Goal: Task Accomplishment & Management: Manage account settings

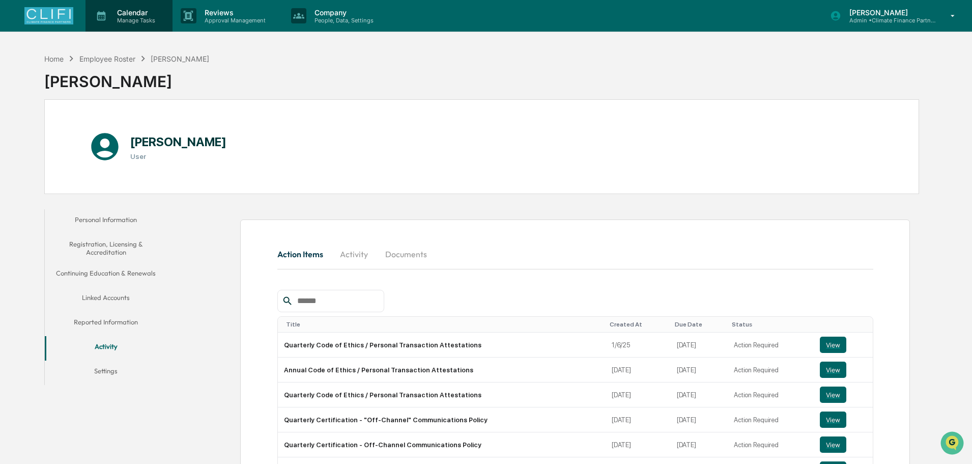
click at [126, 18] on p "Manage Tasks" at bounding box center [134, 20] width 51 height 7
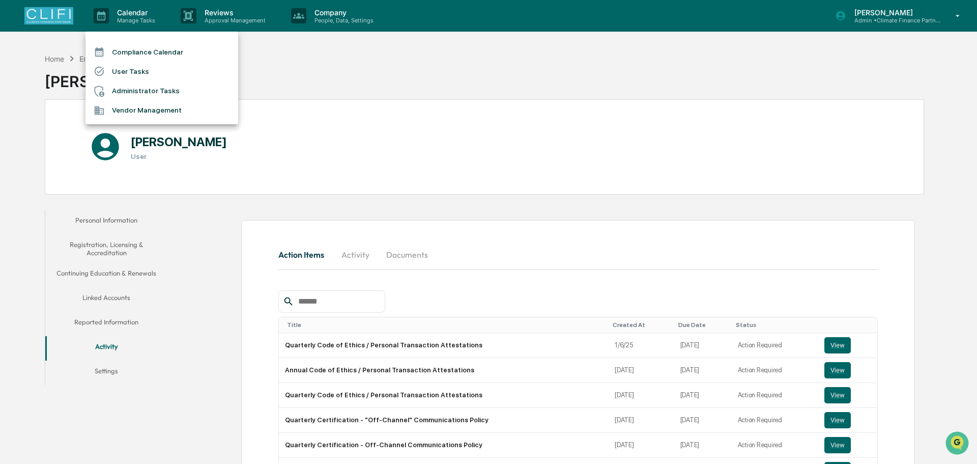
click at [124, 53] on li "Compliance Calendar" at bounding box center [161, 51] width 153 height 19
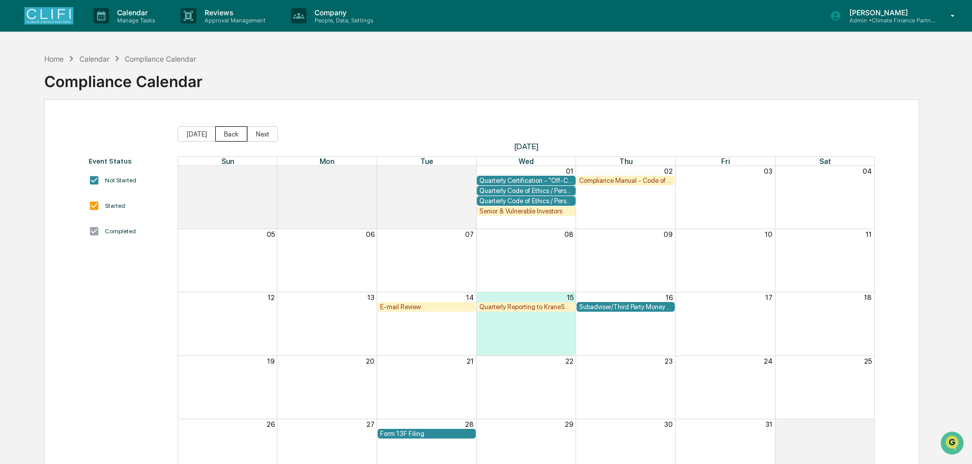
click at [224, 138] on button "Back" at bounding box center [231, 133] width 32 height 15
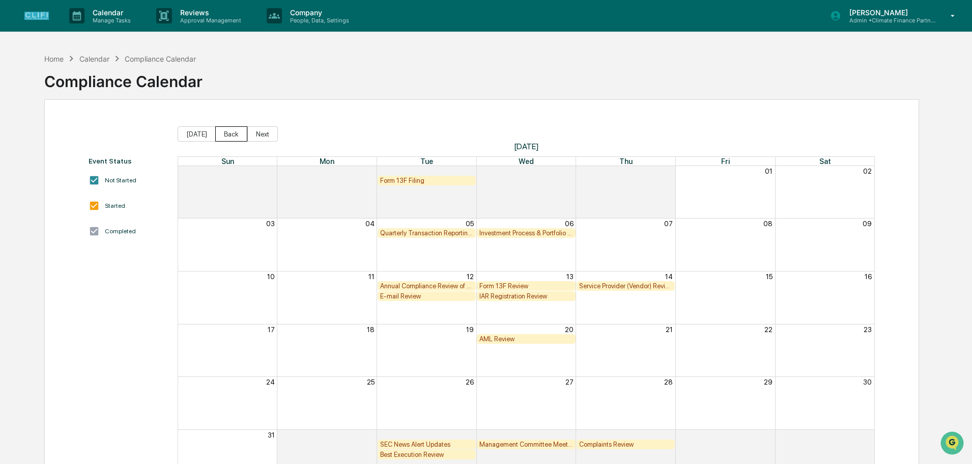
click at [224, 138] on button "Back" at bounding box center [231, 133] width 32 height 15
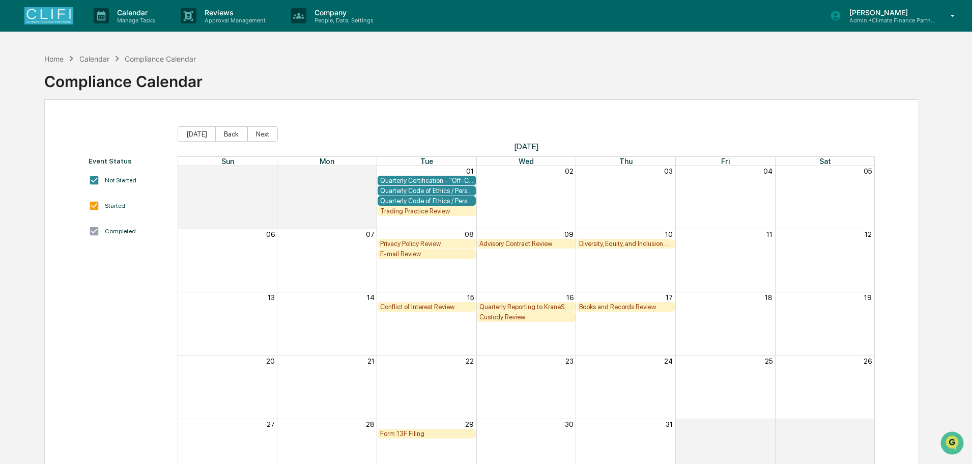
click at [224, 138] on button "Back" at bounding box center [231, 133] width 32 height 15
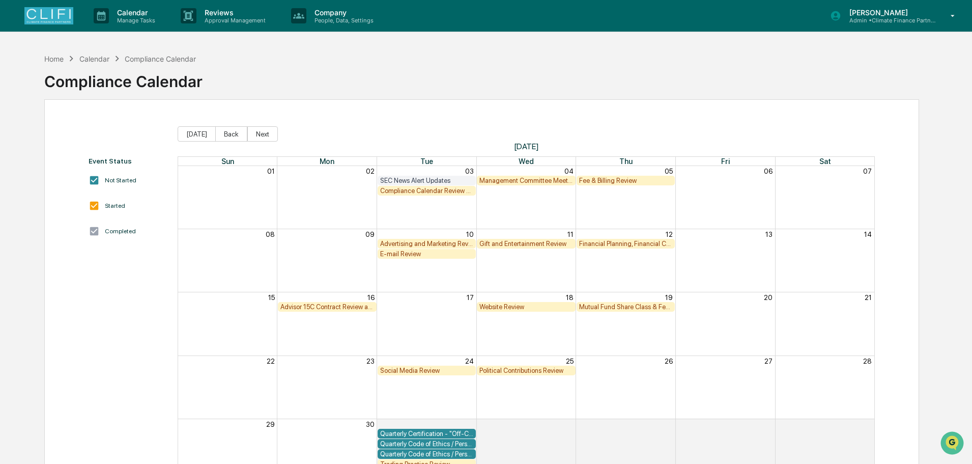
click at [224, 138] on button "Back" at bounding box center [231, 133] width 32 height 15
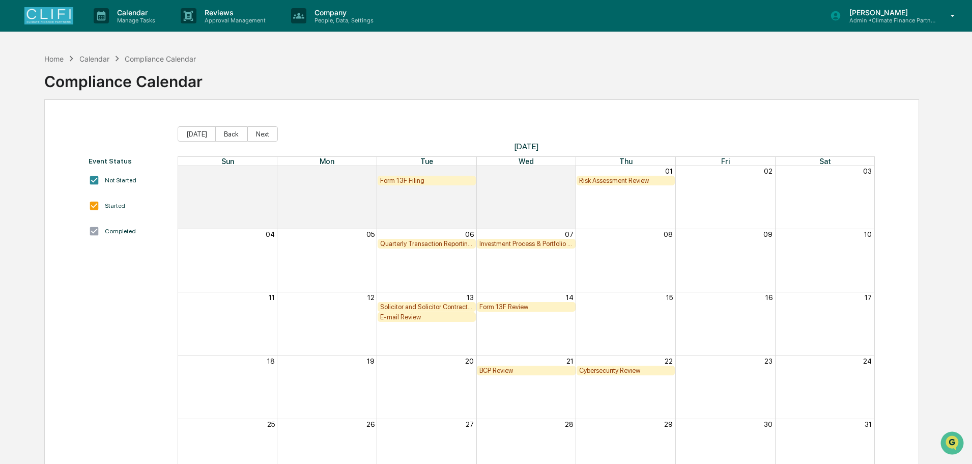
click at [224, 138] on button "Back" at bounding box center [231, 133] width 32 height 15
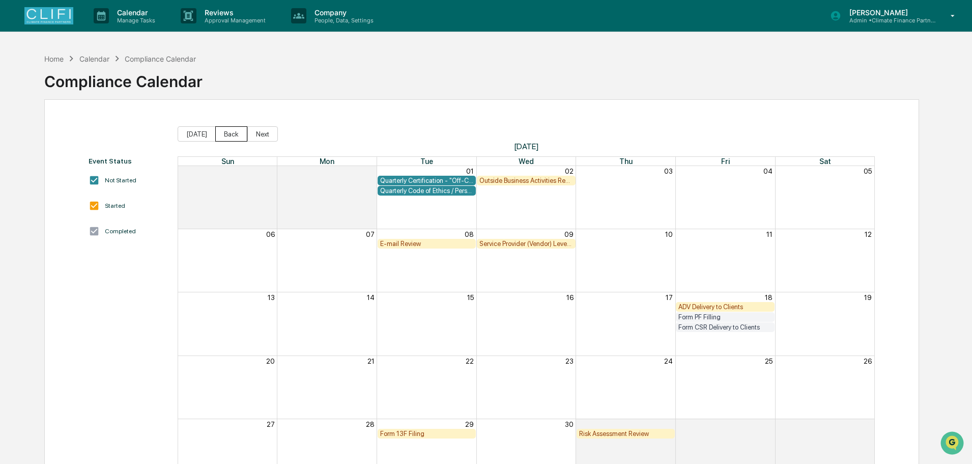
click at [224, 138] on button "Back" at bounding box center [231, 133] width 32 height 15
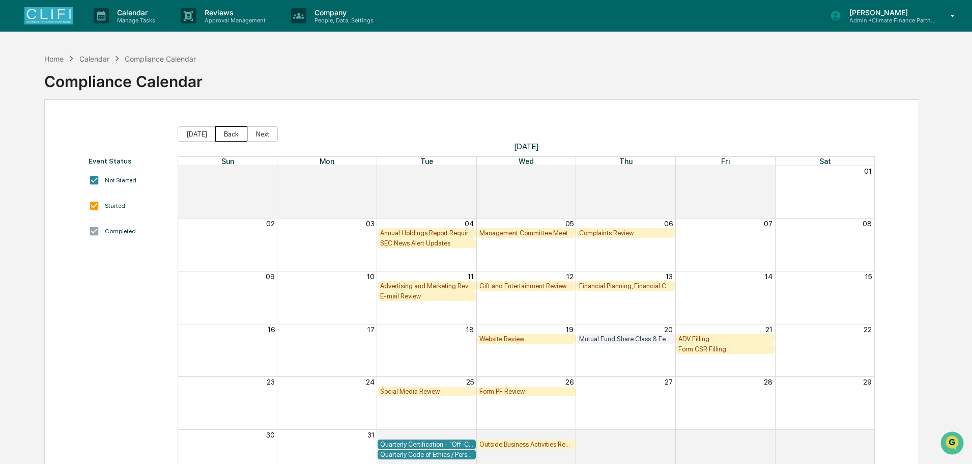
click at [224, 139] on button "Back" at bounding box center [231, 133] width 32 height 15
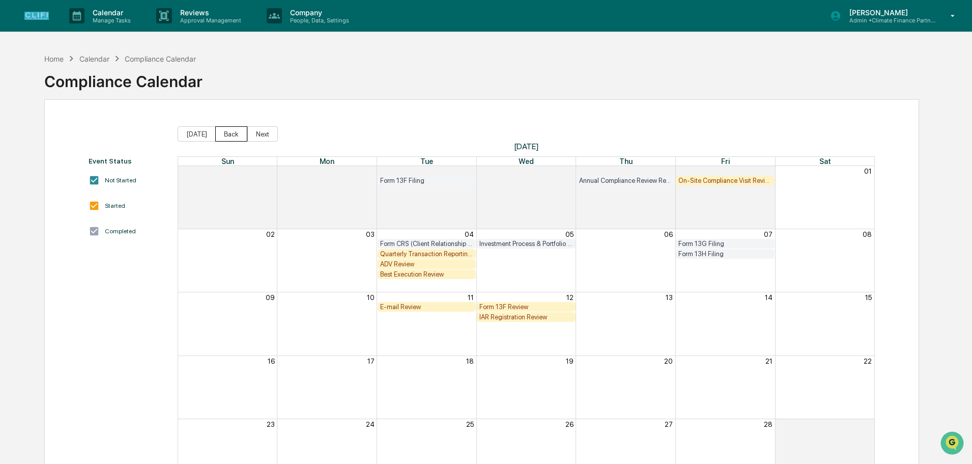
click at [224, 139] on button "Back" at bounding box center [231, 133] width 32 height 15
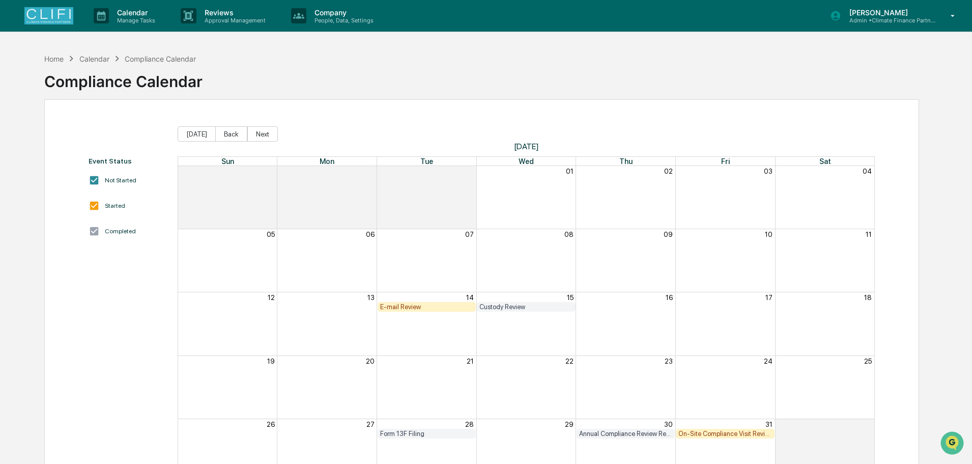
scroll to position [48, 0]
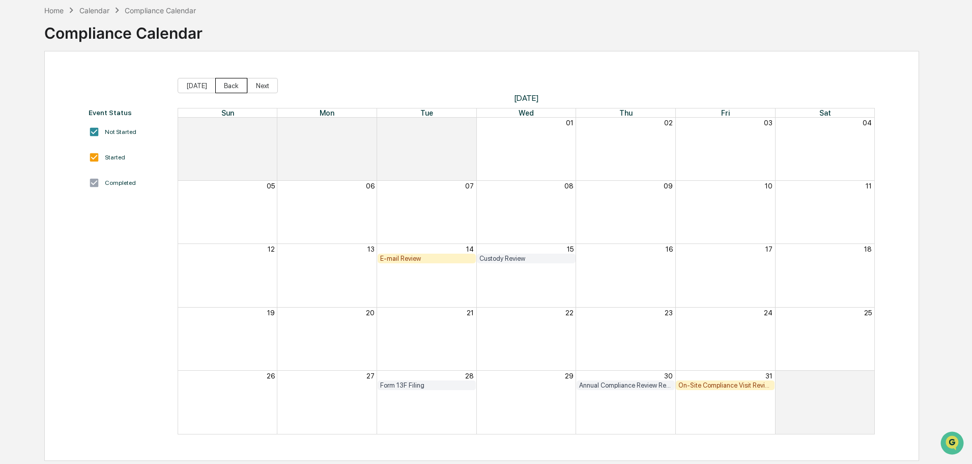
click at [229, 87] on button "Back" at bounding box center [231, 85] width 32 height 15
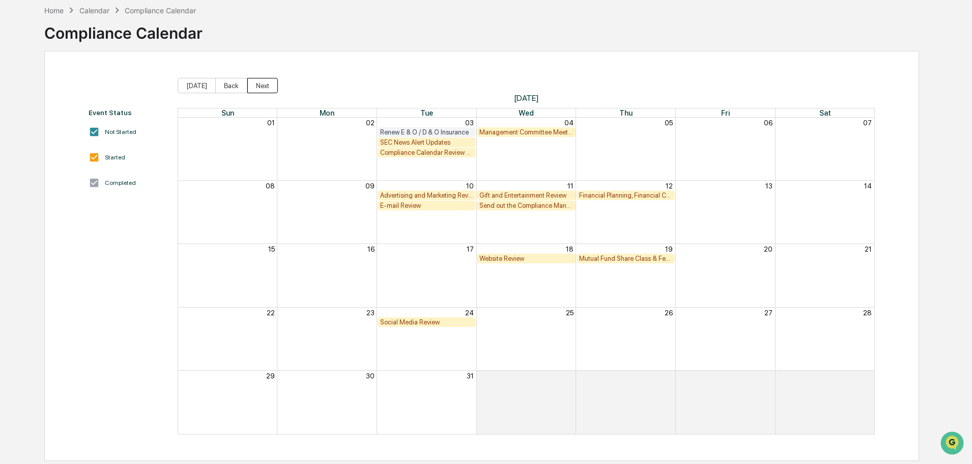
click at [256, 86] on button "Next" at bounding box center [262, 85] width 31 height 15
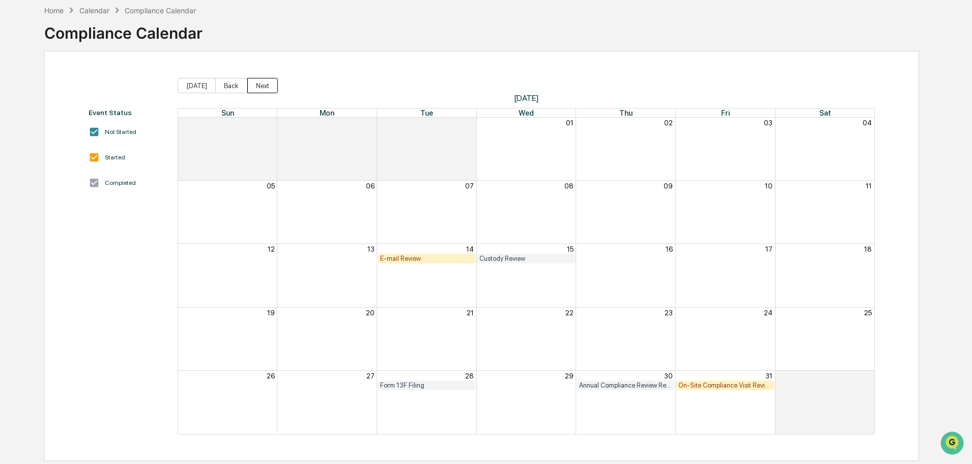
click at [256, 86] on button "Next" at bounding box center [262, 85] width 31 height 15
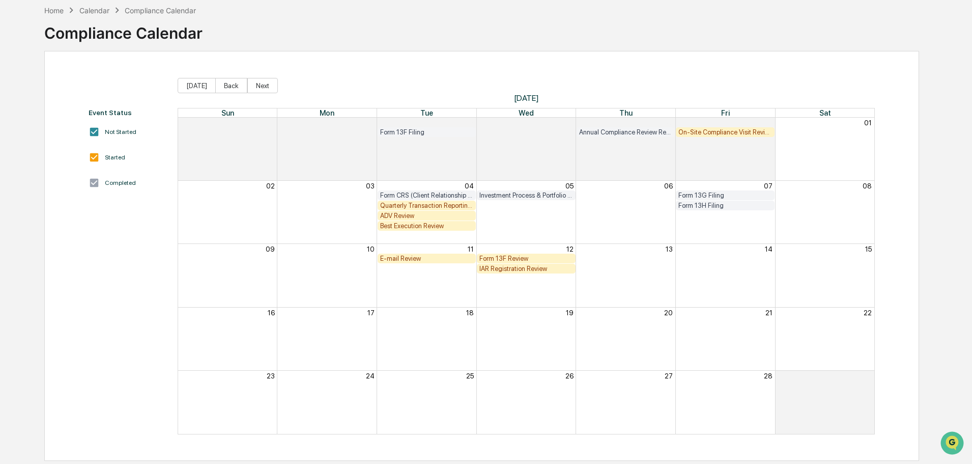
click at [453, 208] on div "Quarterly Transaction Reporting Requirement Review" at bounding box center [427, 205] width 94 height 8
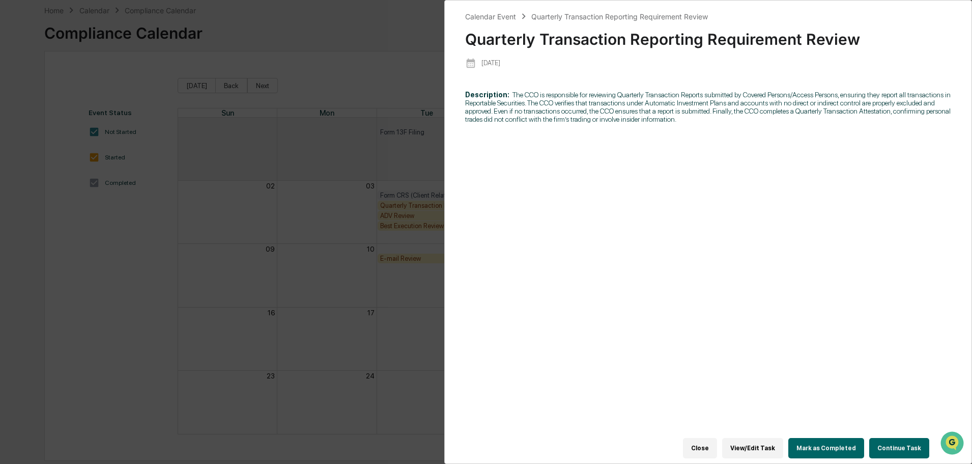
click at [379, 352] on div "Calendar Event Quarterly Transaction Reporting Requirement Review Quarterly Tra…" at bounding box center [486, 232] width 972 height 464
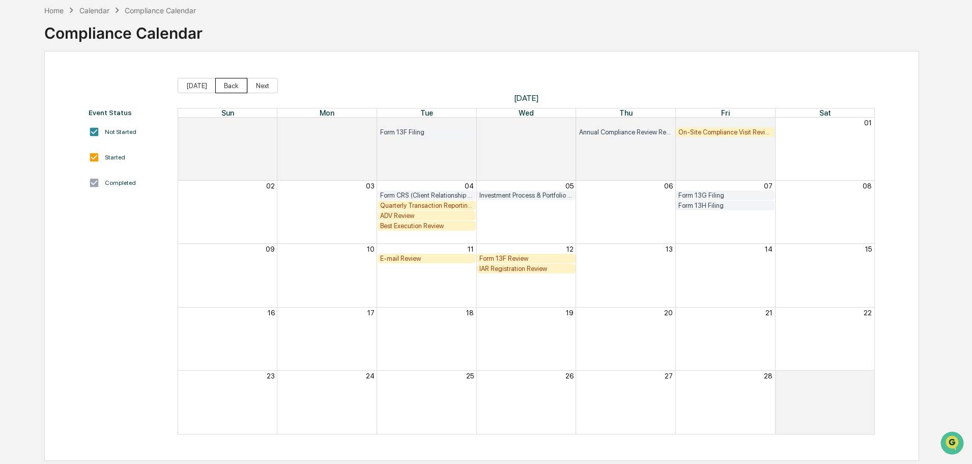
click at [236, 92] on button "Back" at bounding box center [231, 85] width 32 height 15
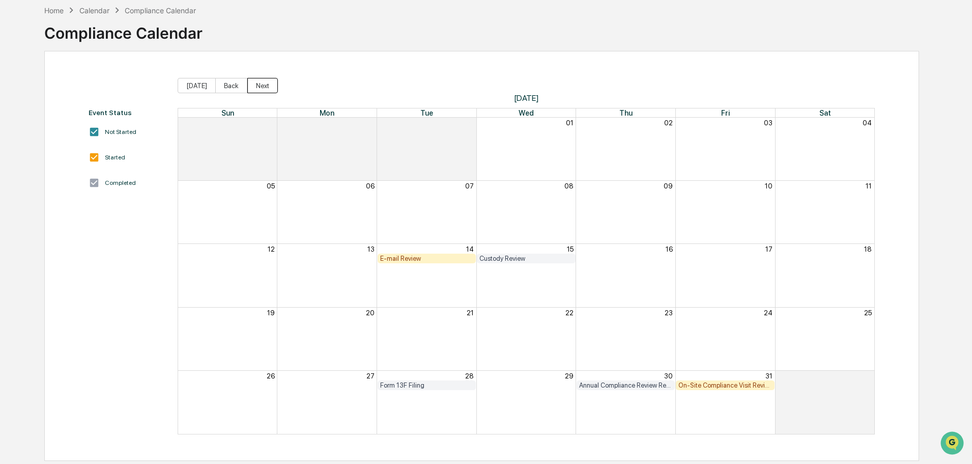
click at [254, 89] on button "Next" at bounding box center [262, 85] width 31 height 15
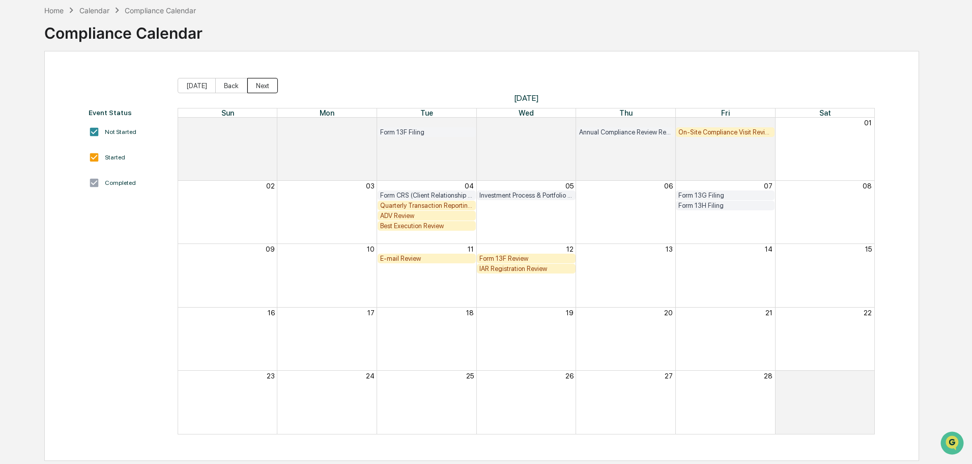
click at [254, 89] on button "Next" at bounding box center [262, 85] width 31 height 15
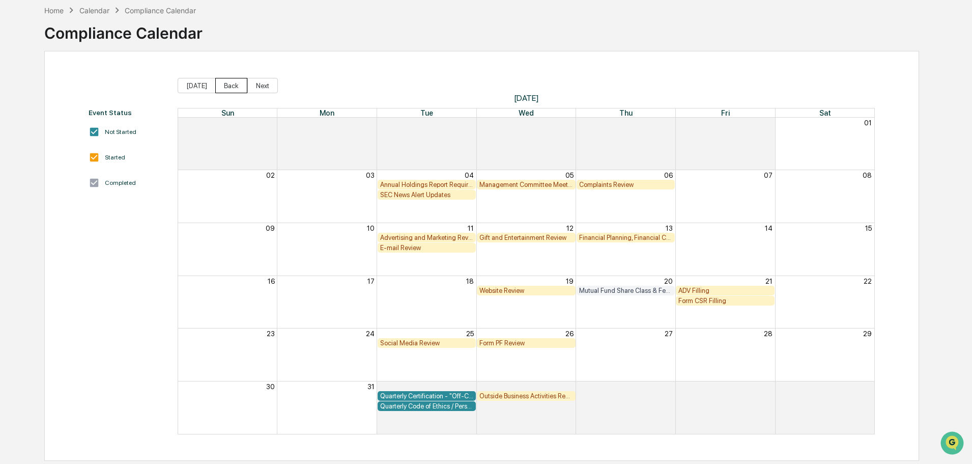
click at [231, 89] on button "Back" at bounding box center [231, 85] width 32 height 15
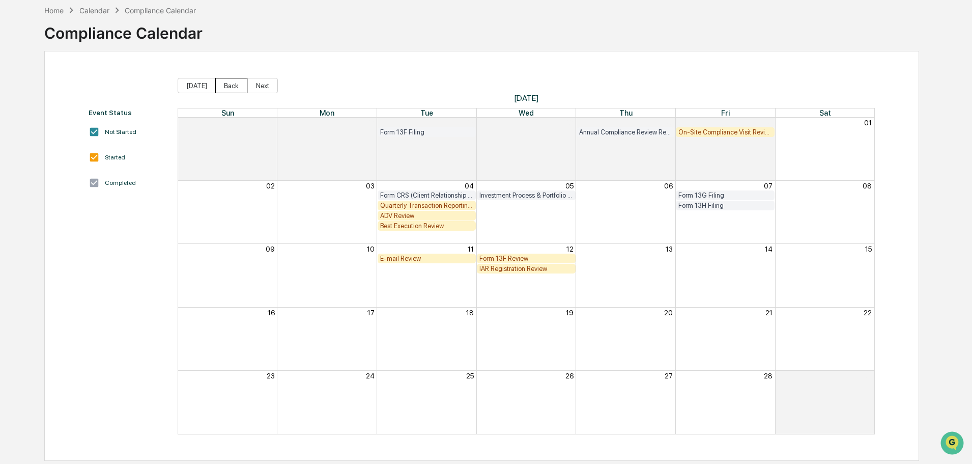
click at [231, 89] on button "Back" at bounding box center [231, 85] width 32 height 15
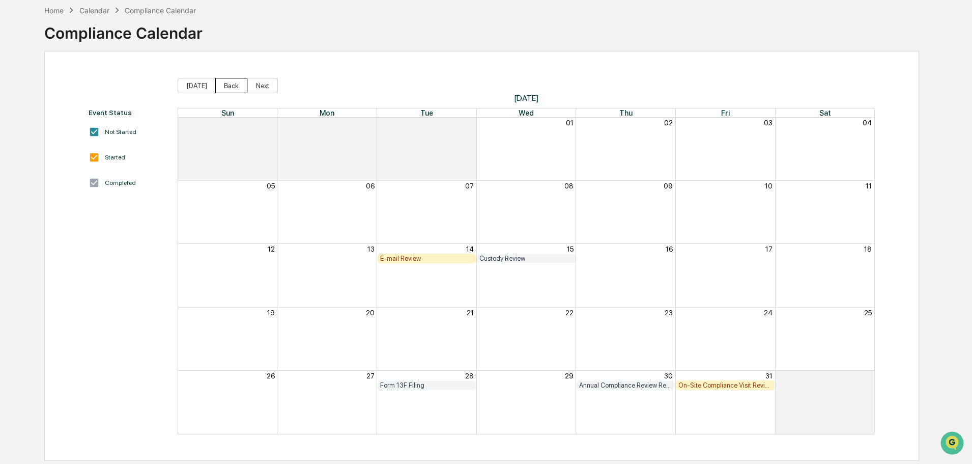
click at [231, 89] on button "Back" at bounding box center [231, 85] width 32 height 15
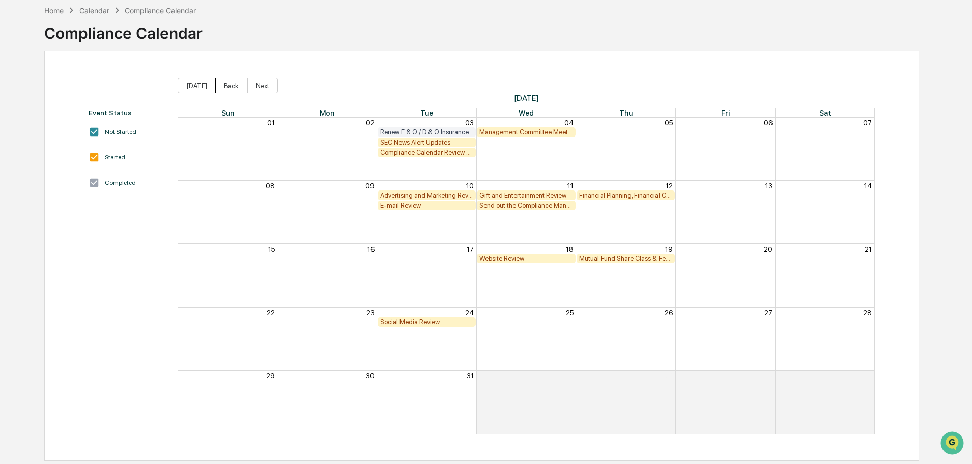
click at [231, 89] on button "Back" at bounding box center [231, 85] width 32 height 15
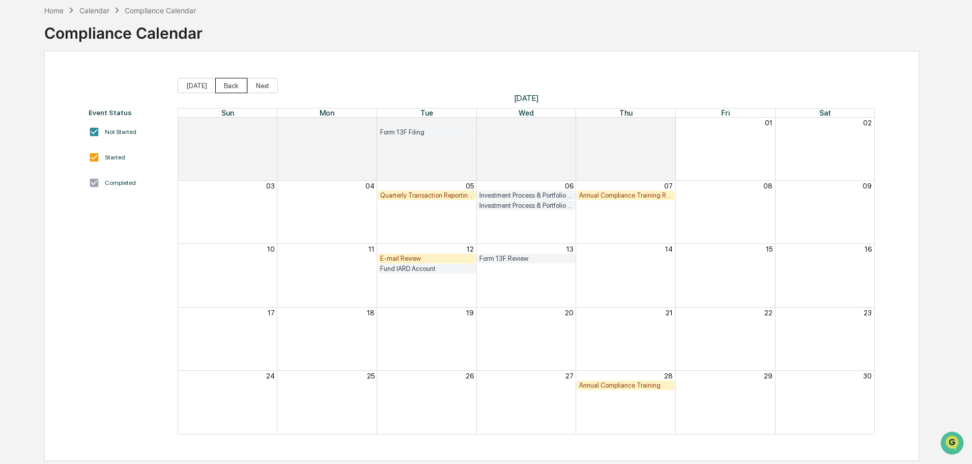
click at [231, 89] on button "Back" at bounding box center [231, 85] width 32 height 15
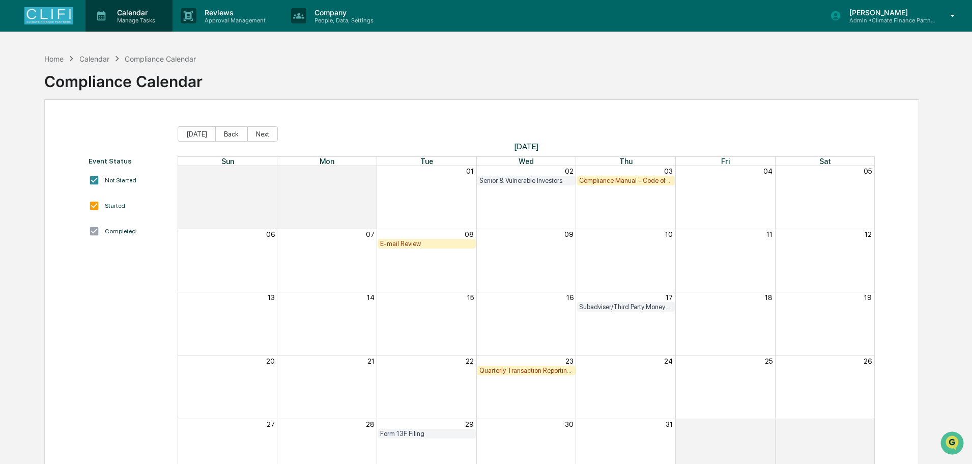
click at [124, 18] on p "Manage Tasks" at bounding box center [134, 20] width 51 height 7
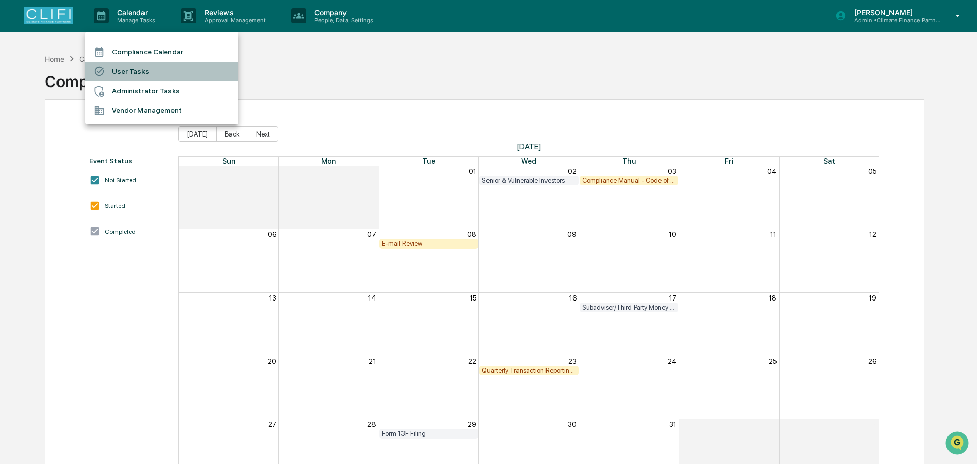
click at [129, 77] on li "User Tasks" at bounding box center [161, 71] width 153 height 19
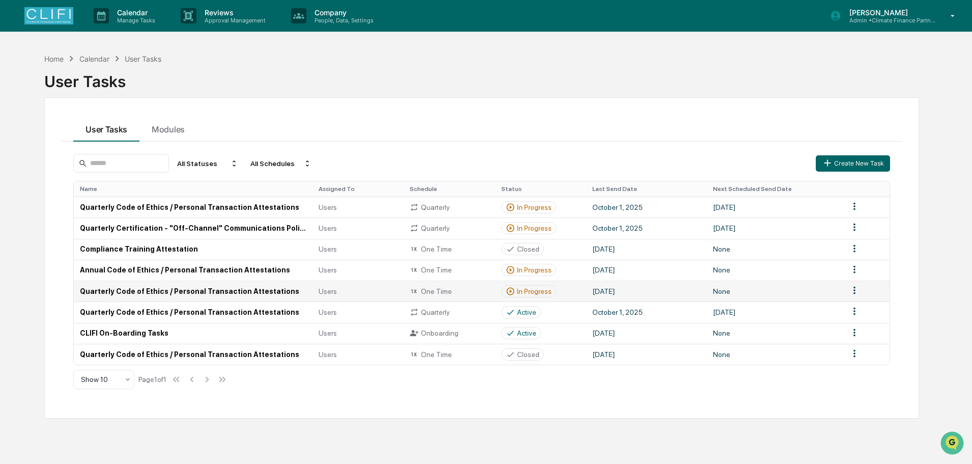
click at [592, 295] on td "[DATE]" at bounding box center [646, 290] width 121 height 21
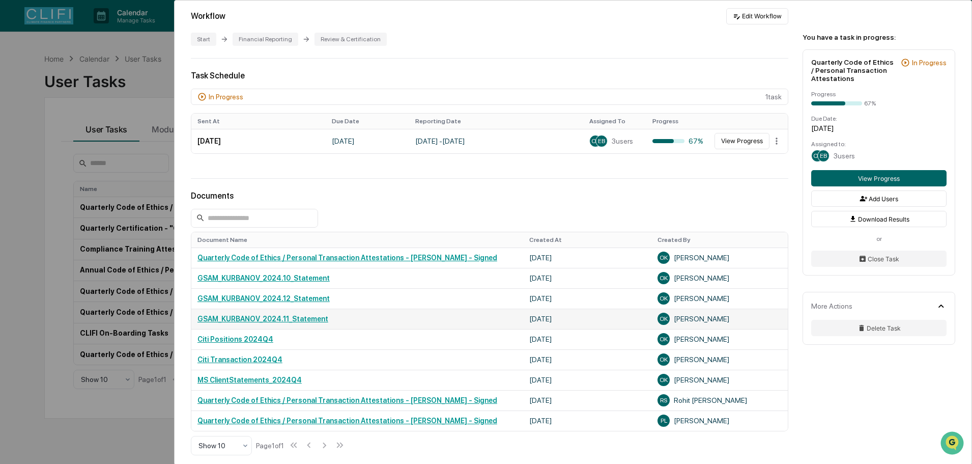
scroll to position [204, 0]
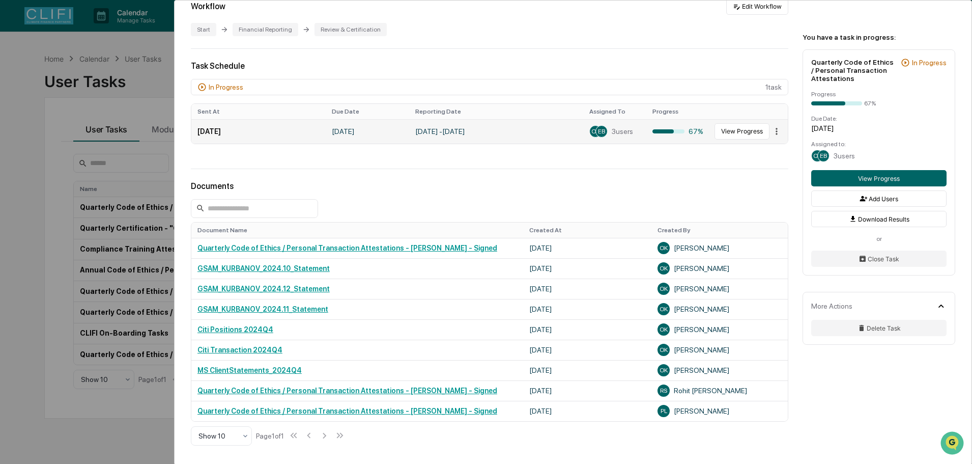
click at [775, 129] on html "Calendar Manage Tasks Reviews Approval Management Company People, Data, Setting…" at bounding box center [486, 232] width 972 height 464
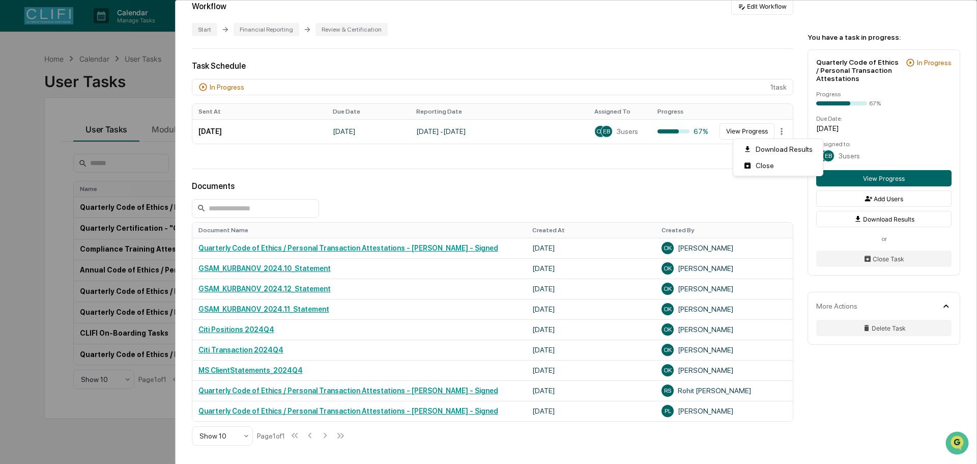
click at [730, 133] on html "Calendar Manage Tasks Reviews Approval Management Company People, Data, Setting…" at bounding box center [488, 232] width 977 height 464
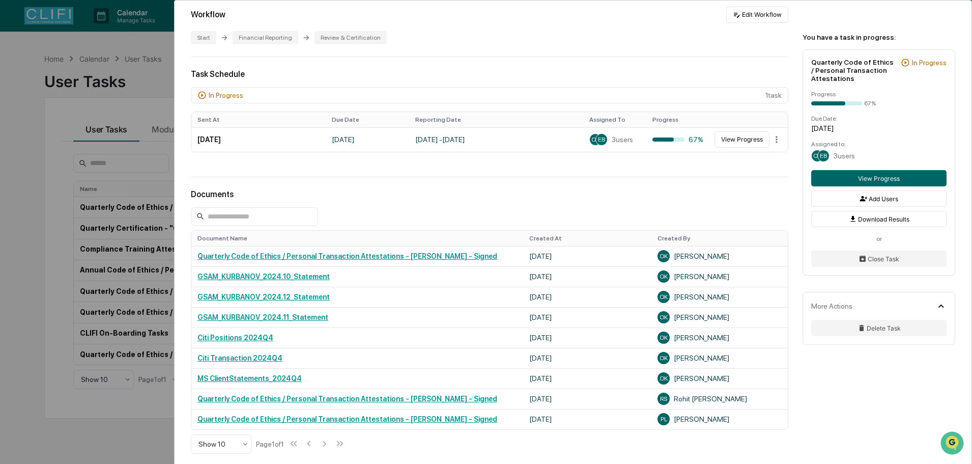
scroll to position [204, 0]
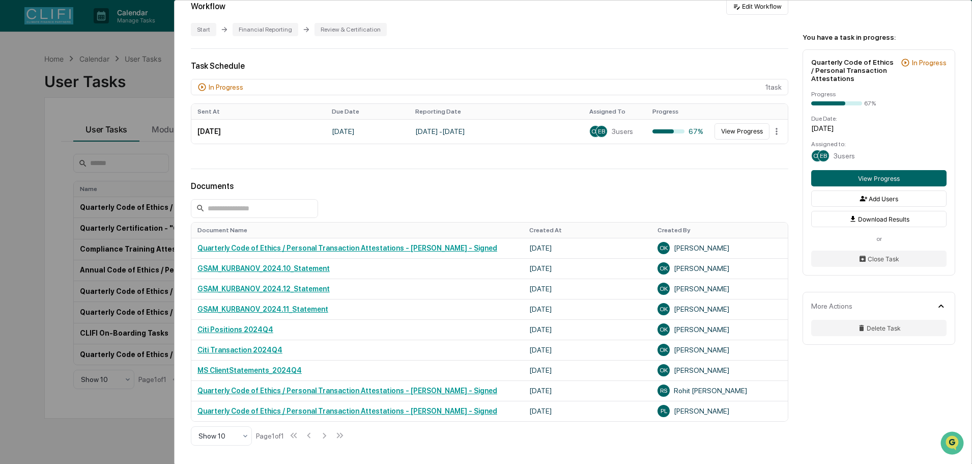
click at [730, 133] on button "View Progress" at bounding box center [741, 131] width 55 height 16
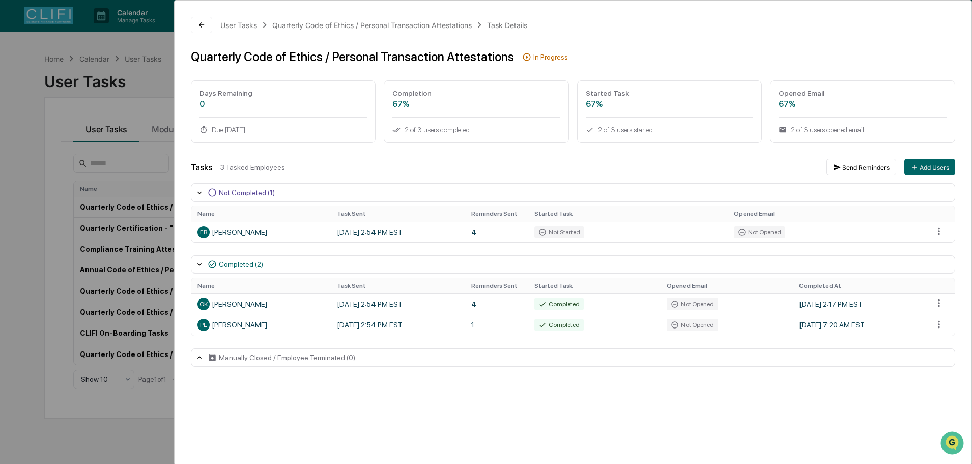
click at [47, 262] on div "User Tasks Quarterly Code of Ethics / Personal Transaction Attestations Task De…" at bounding box center [486, 232] width 972 height 464
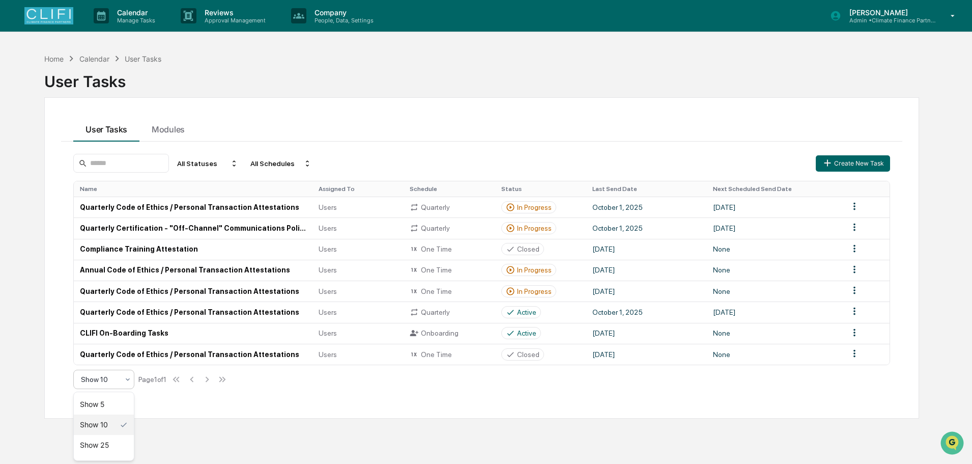
click at [123, 382] on div "Show 10" at bounding box center [100, 379] width 48 height 14
click at [109, 443] on div "Show 25" at bounding box center [104, 445] width 60 height 20
click at [523, 185] on th "Status" at bounding box center [540, 188] width 91 height 15
click at [605, 188] on th "Last Send Date" at bounding box center [646, 188] width 121 height 15
click at [605, 189] on th "Last Send Date" at bounding box center [646, 188] width 121 height 15
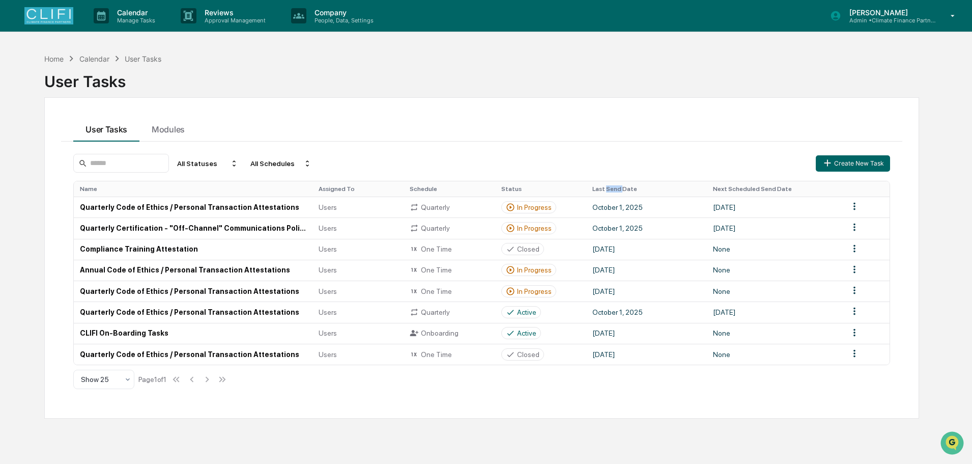
click at [605, 189] on th "Last Send Date" at bounding box center [646, 188] width 121 height 15
click at [670, 154] on div "All Statuses All Schedules Create New Task" at bounding box center [481, 163] width 817 height 19
click at [107, 23] on icon at bounding box center [101, 15] width 15 height 15
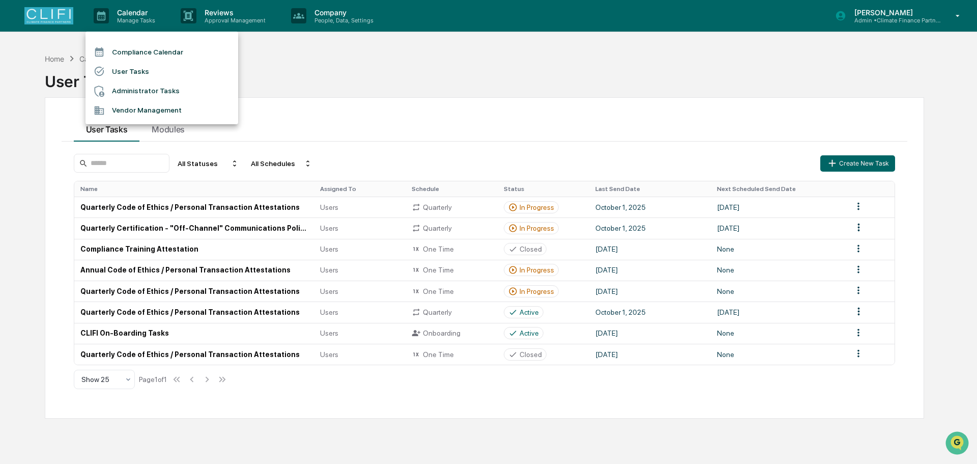
click at [858, 269] on div at bounding box center [488, 232] width 977 height 464
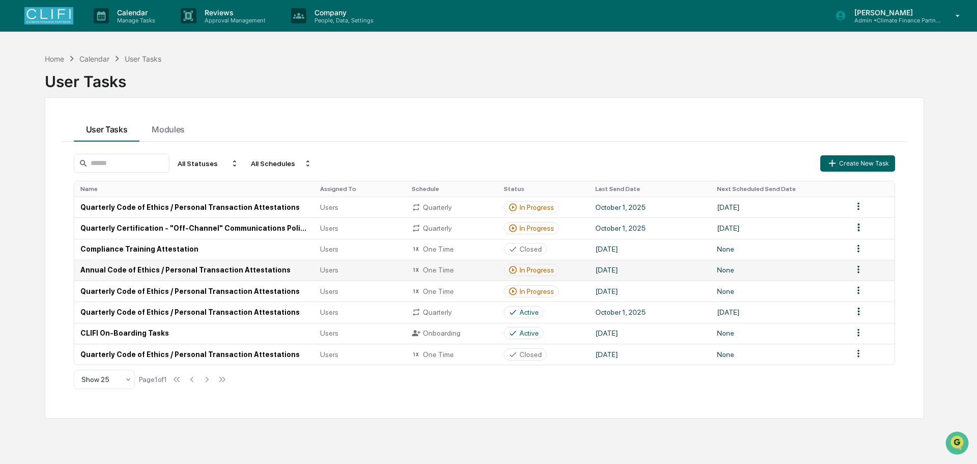
click at [857, 269] on html "Calendar Manage Tasks Reviews Approval Management Company People, Data, Setting…" at bounding box center [488, 232] width 977 height 464
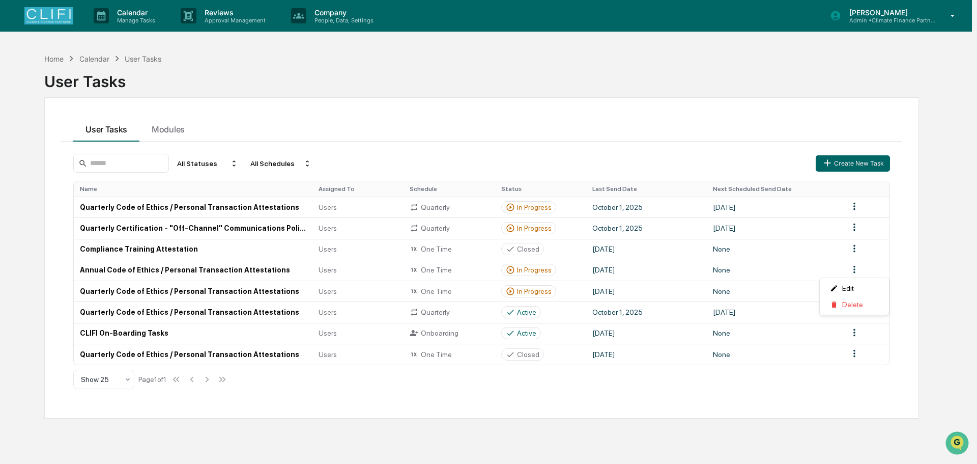
click at [616, 268] on html "Calendar Manage Tasks Reviews Approval Management Company People, Data, Setting…" at bounding box center [488, 232] width 977 height 464
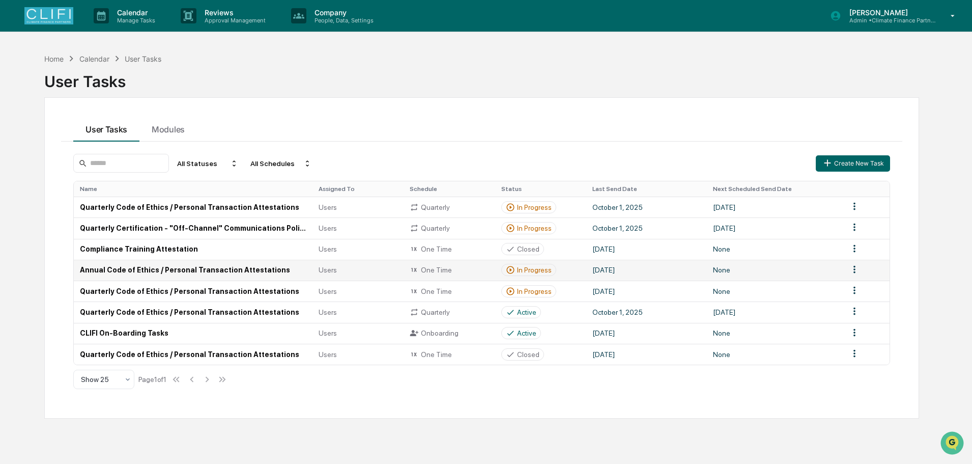
click at [525, 271] on div "In Progress" at bounding box center [534, 270] width 35 height 8
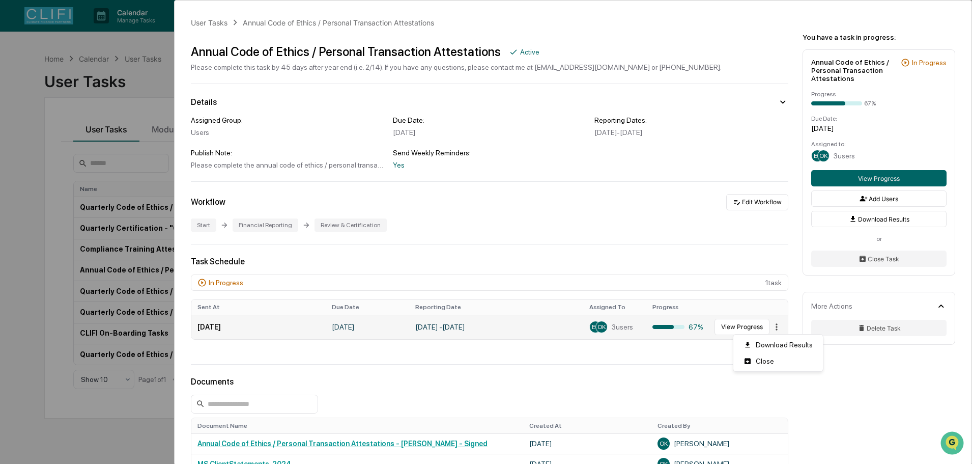
click at [770, 326] on html "Calendar Manage Tasks Reviews Approval Management Company People, Data, Setting…" at bounding box center [486, 232] width 972 height 464
click at [746, 323] on html "Calendar Manage Tasks Reviews Approval Management Company People, Data, Setting…" at bounding box center [488, 232] width 977 height 464
click at [746, 324] on button "View Progress" at bounding box center [741, 327] width 55 height 16
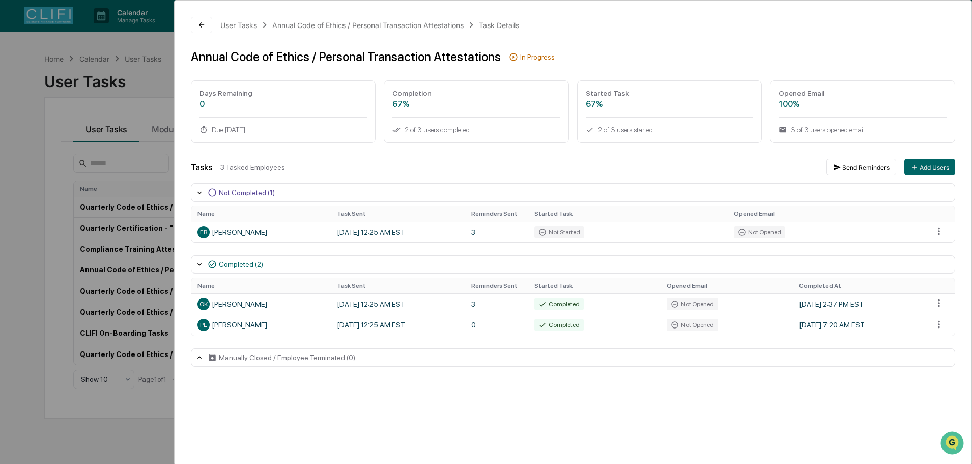
click at [31, 270] on div "User Tasks Annual Code of Ethics / Personal Transaction Attestations Task Detai…" at bounding box center [486, 232] width 972 height 464
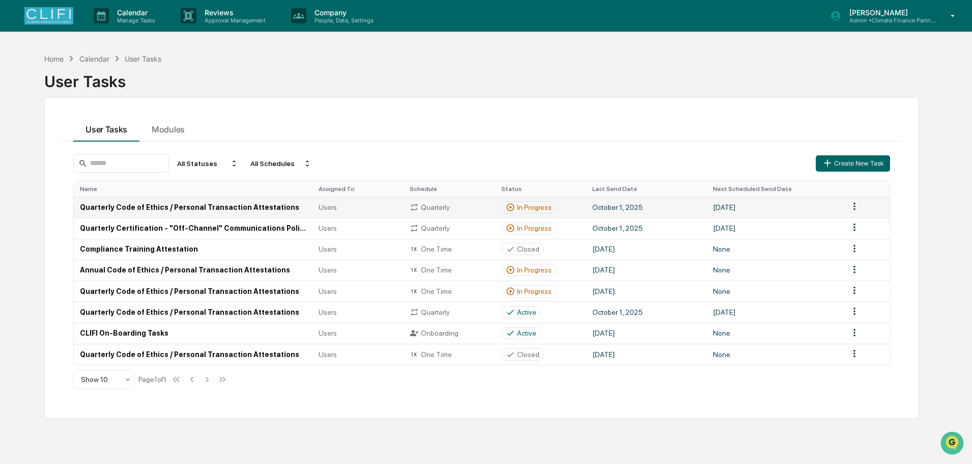
click at [588, 210] on td "October 1, 2025" at bounding box center [646, 206] width 121 height 21
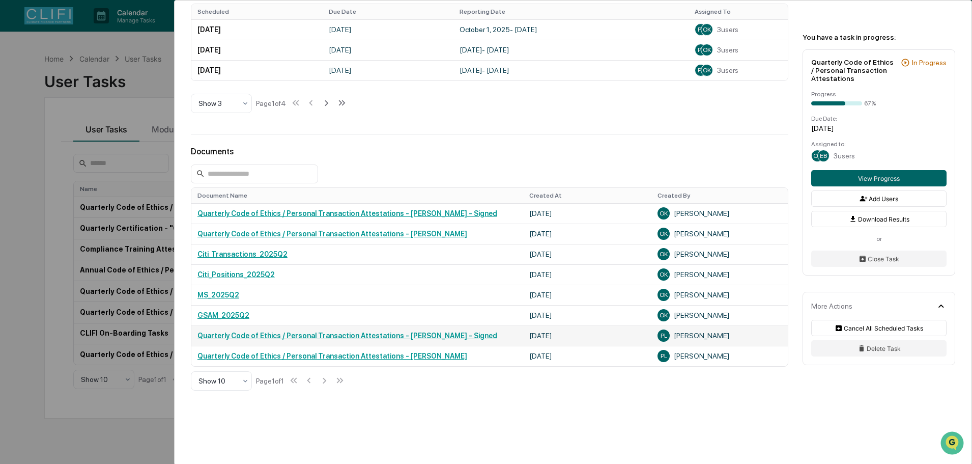
scroll to position [451, 0]
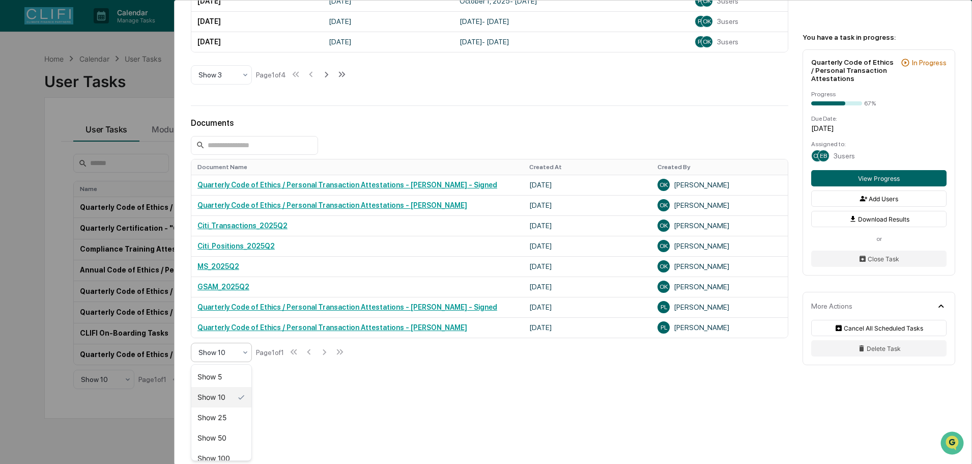
click at [238, 356] on div "Show 10" at bounding box center [217, 352] width 48 height 14
click at [225, 442] on div "Show 50" at bounding box center [221, 437] width 60 height 20
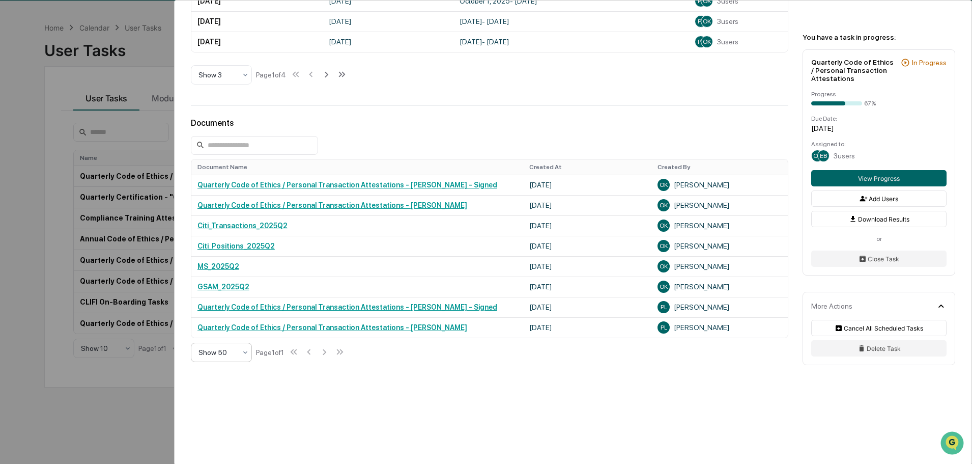
scroll to position [48, 0]
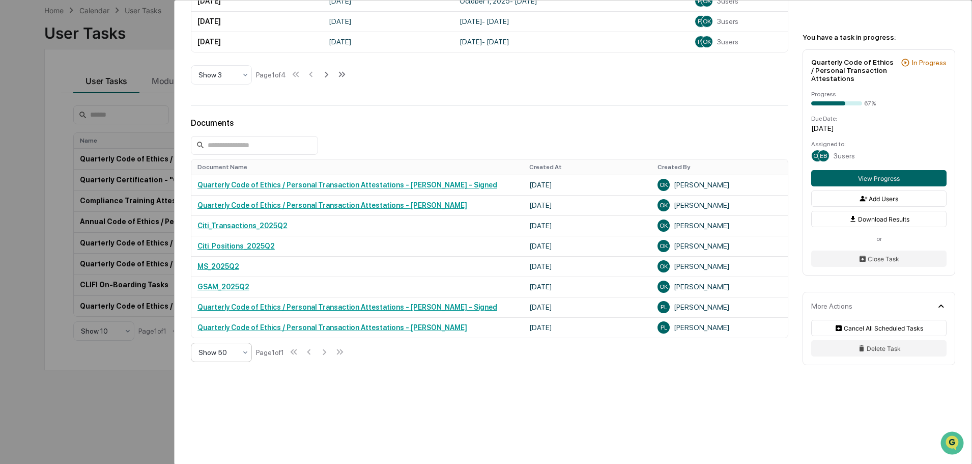
click at [35, 241] on div "User Tasks Quarterly Code of Ethics / Personal Transaction Attestations Quarter…" at bounding box center [486, 232] width 972 height 464
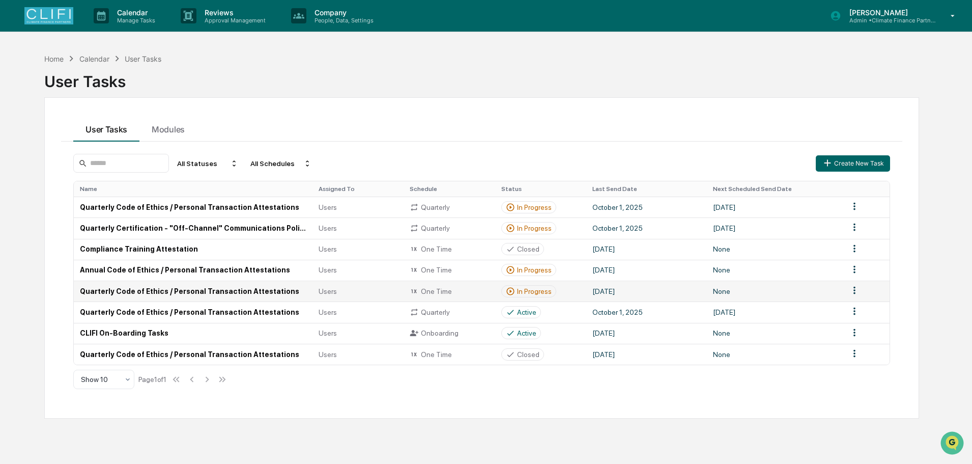
click at [475, 293] on div "One Time" at bounding box center [449, 290] width 79 height 9
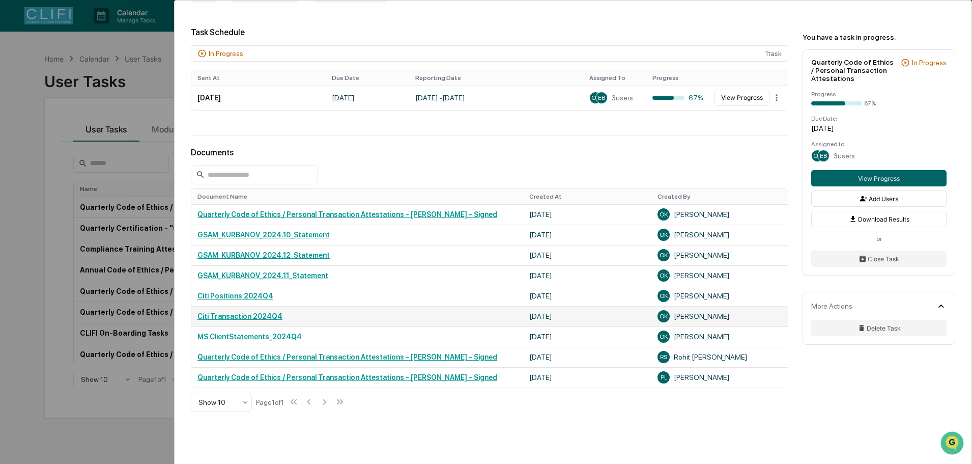
scroll to position [254, 0]
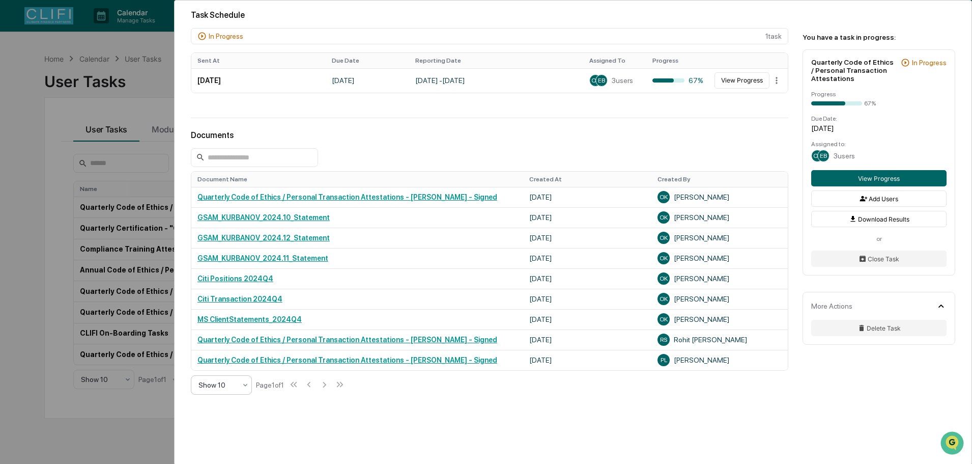
click at [244, 388] on icon at bounding box center [245, 385] width 8 height 8
click at [226, 340] on div "Show 50" at bounding box center [221, 338] width 60 height 20
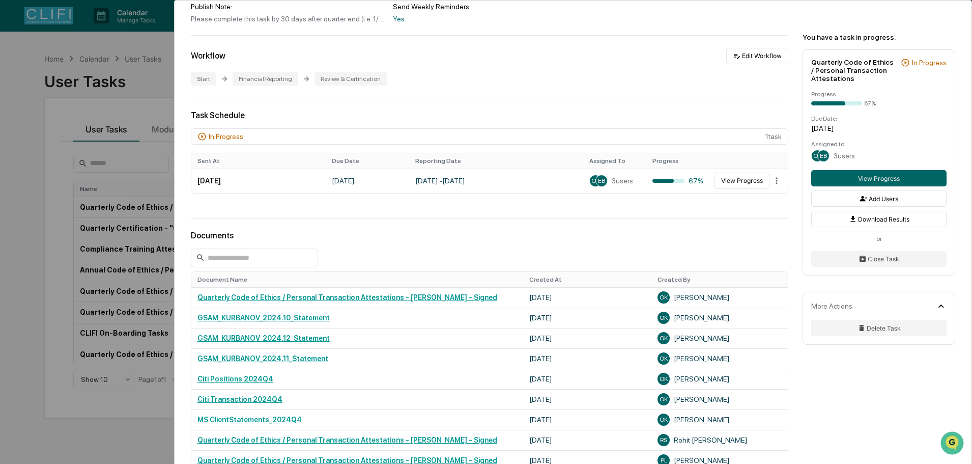
scroll to position [135, 0]
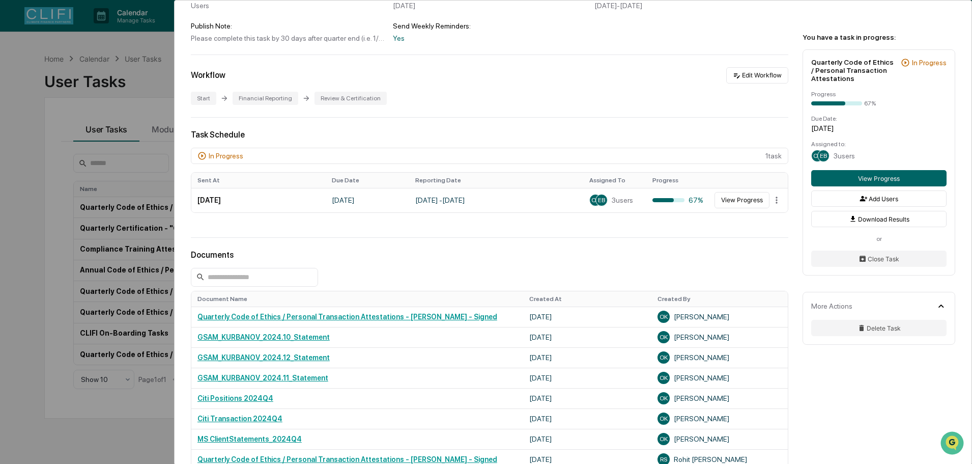
click at [63, 267] on div "User Tasks Quarterly Code of Ethics / Personal Transaction Attestations Quarter…" at bounding box center [486, 232] width 972 height 464
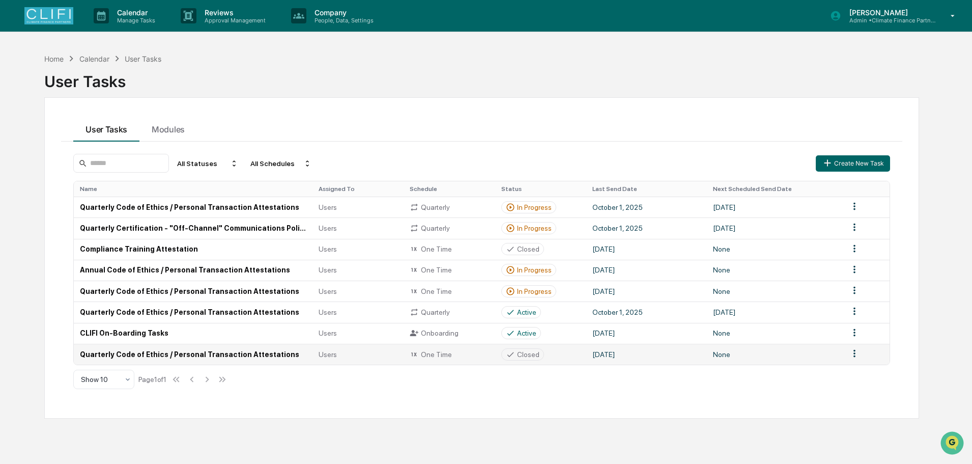
click at [461, 355] on div "One Time" at bounding box center [449, 354] width 79 height 9
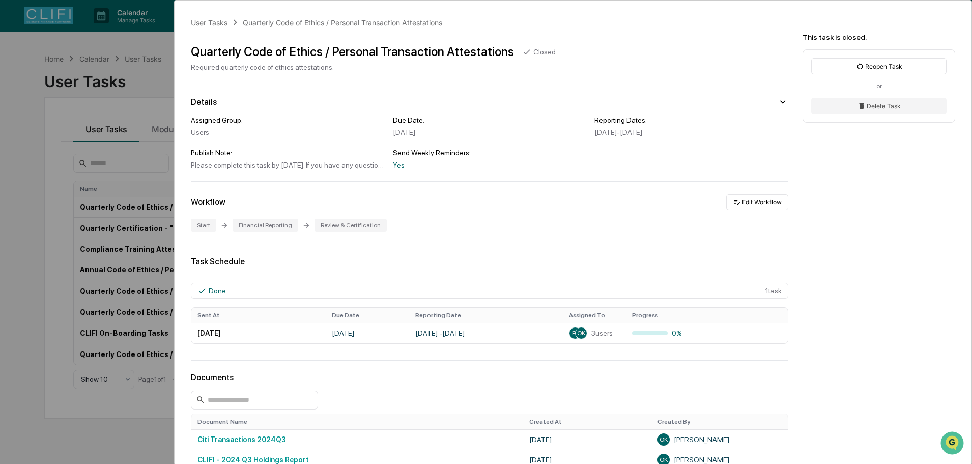
click at [37, 349] on div "User Tasks Quarterly Code of Ethics / Personal Transaction Attestations Quarter…" at bounding box center [486, 232] width 972 height 464
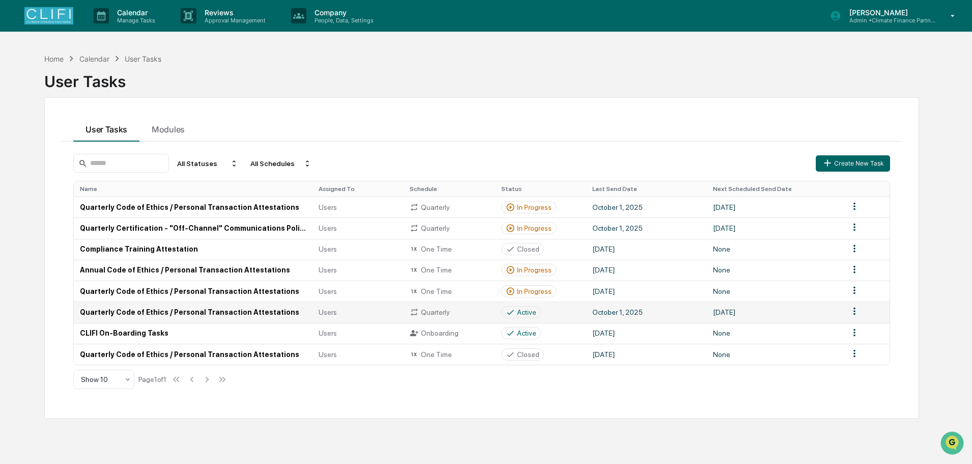
click at [177, 315] on td "Quarterly Code of Ethics / Personal Transaction Attestations" at bounding box center [193, 311] width 239 height 21
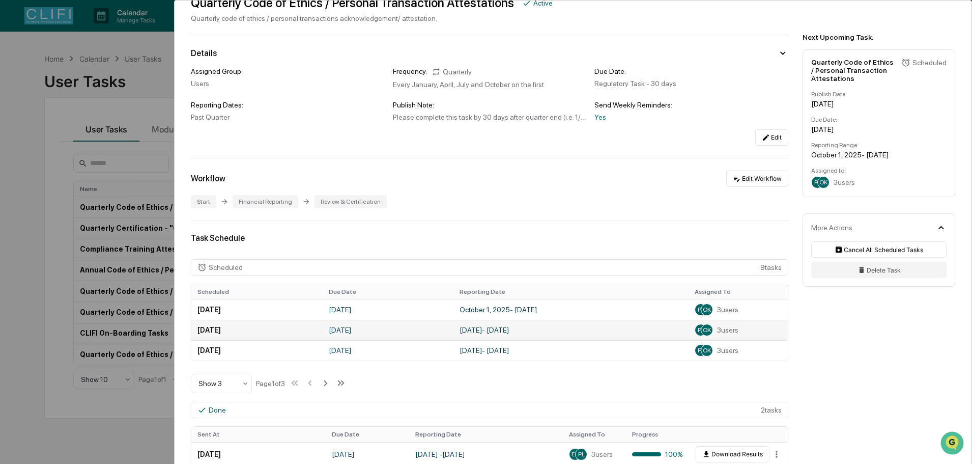
scroll to position [204, 0]
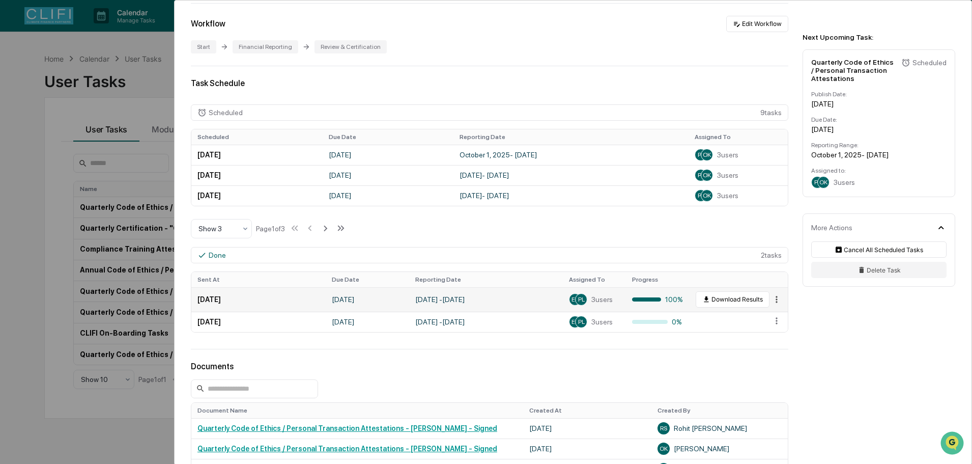
click at [770, 298] on html "Calendar Manage Tasks Reviews Approval Management Company People, Data, Setting…" at bounding box center [486, 232] width 972 height 464
click at [763, 316] on div "View" at bounding box center [776, 317] width 65 height 16
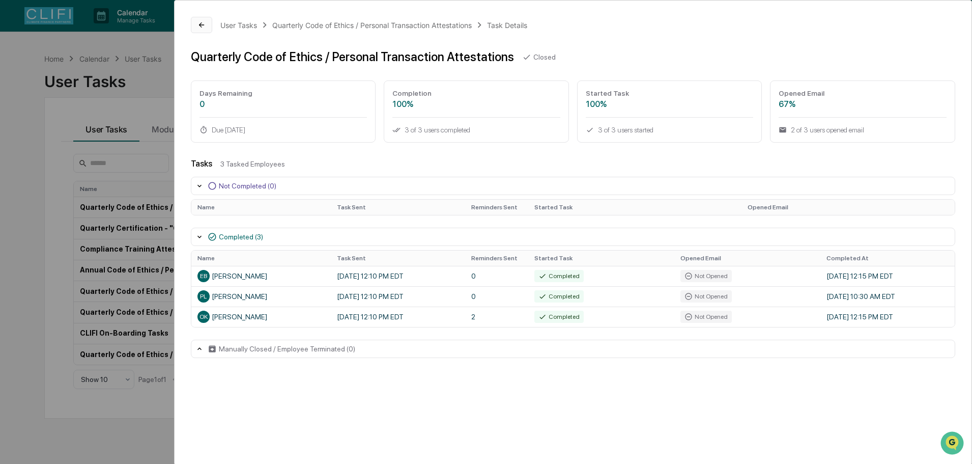
click at [197, 25] on icon at bounding box center [201, 25] width 8 height 8
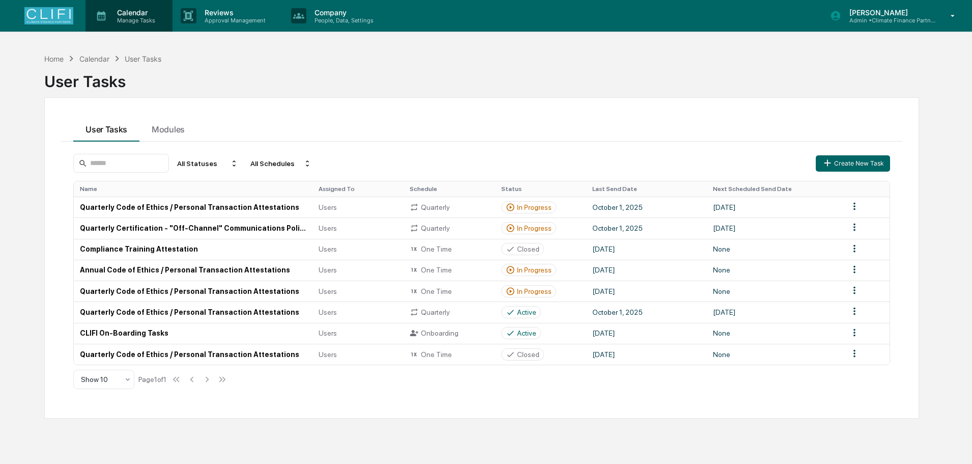
click at [127, 20] on p "Manage Tasks" at bounding box center [134, 20] width 51 height 7
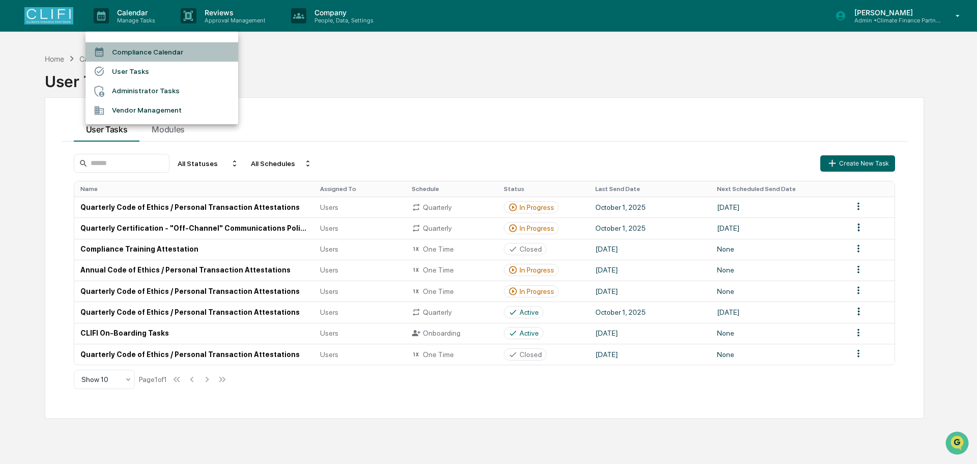
click at [126, 51] on li "Compliance Calendar" at bounding box center [161, 51] width 153 height 19
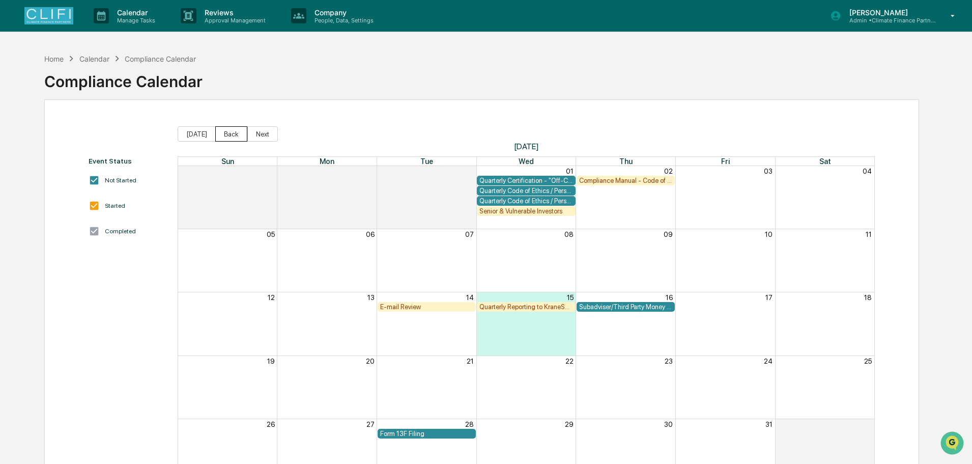
click at [230, 134] on button "Back" at bounding box center [231, 133] width 32 height 15
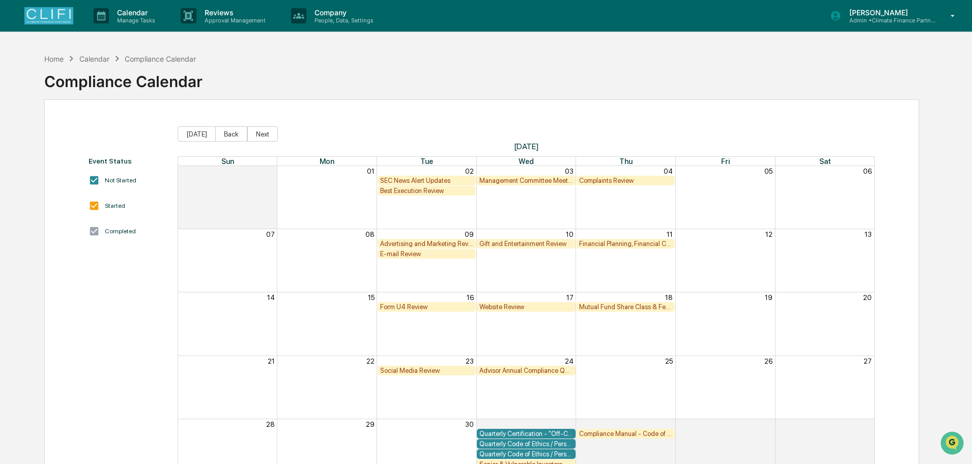
click at [230, 134] on button "Back" at bounding box center [231, 133] width 32 height 15
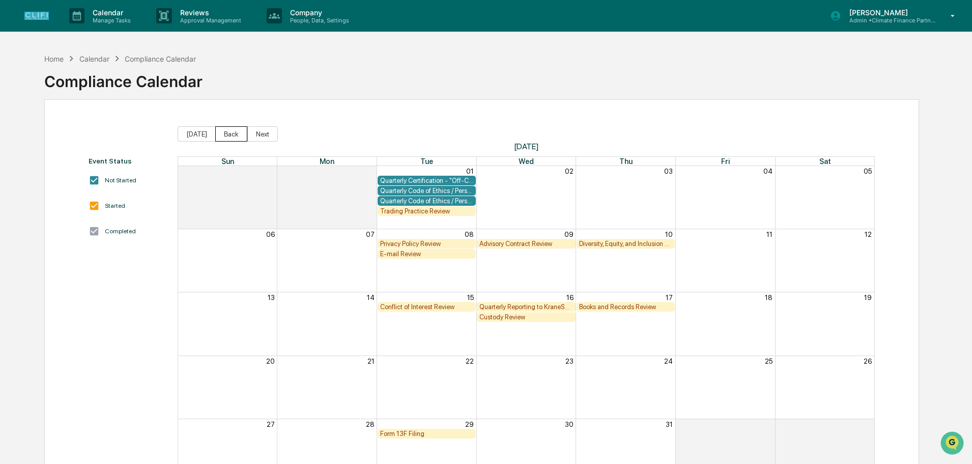
click at [230, 134] on button "Back" at bounding box center [231, 133] width 32 height 15
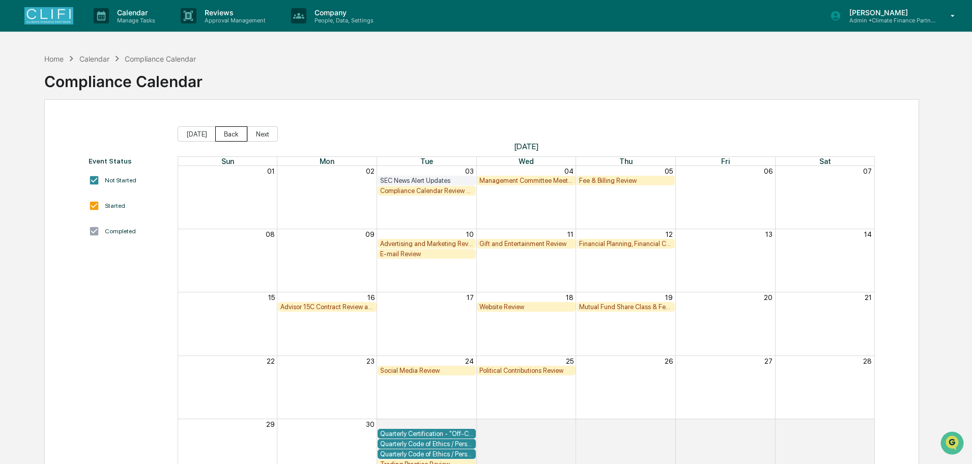
click at [230, 134] on button "Back" at bounding box center [231, 133] width 32 height 15
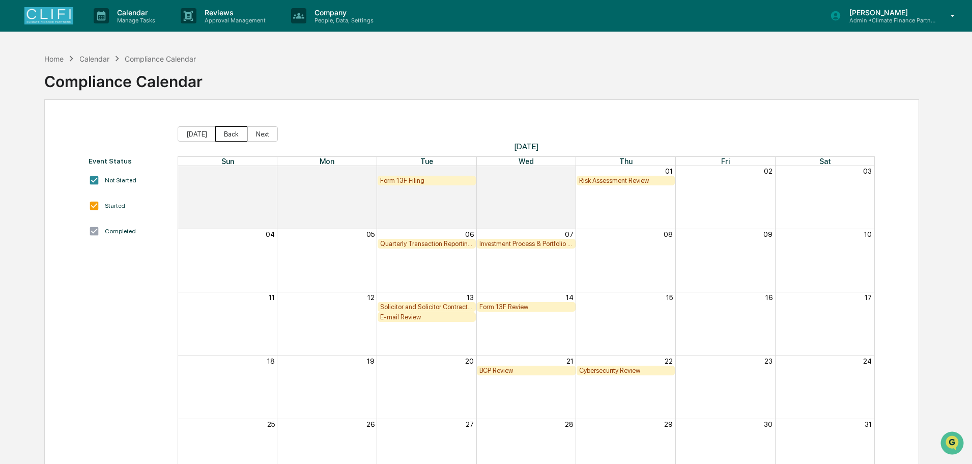
click at [230, 134] on button "Back" at bounding box center [231, 133] width 32 height 15
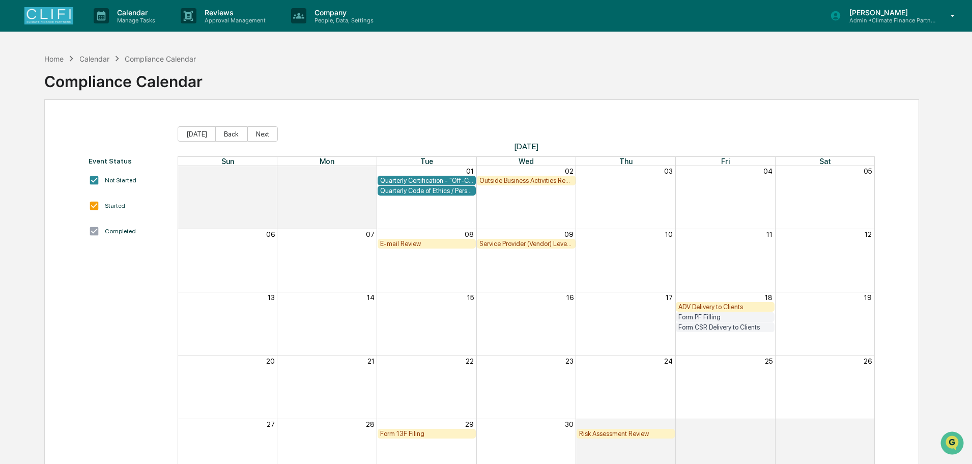
click at [438, 188] on div "Quarterly Code of Ethics / Personal Transaction Attestations" at bounding box center [427, 191] width 94 height 8
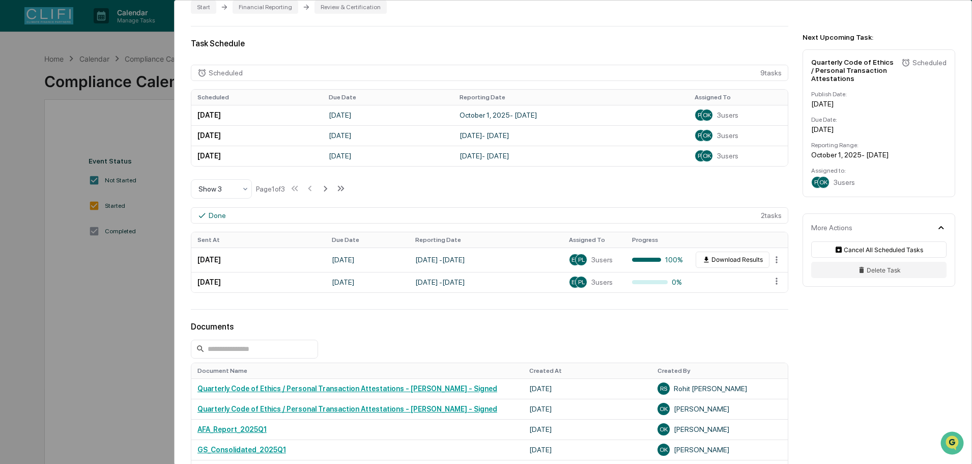
scroll to position [254, 0]
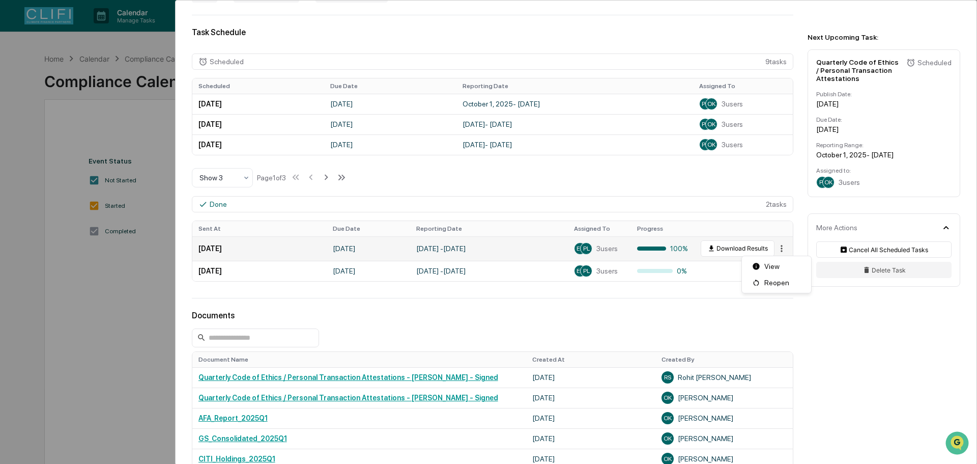
click at [773, 250] on html "Calendar Manage Tasks Reviews Approval Management Company People, Data, Setting…" at bounding box center [488, 232] width 977 height 464
click at [773, 265] on div "View" at bounding box center [776, 266] width 65 height 16
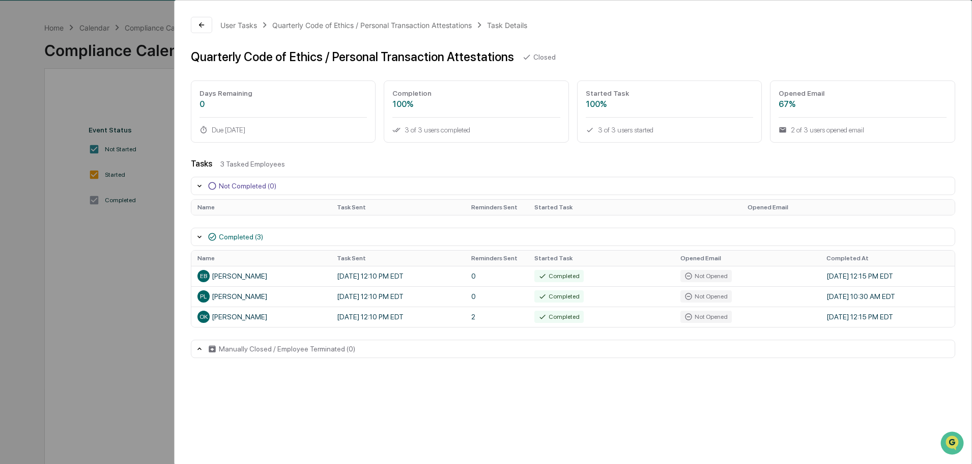
scroll to position [48, 0]
click at [124, 267] on div "User Tasks Quarterly Code of Ethics / Personal Transaction Attestations Task De…" at bounding box center [486, 232] width 972 height 464
